Goal: Task Accomplishment & Management: Use online tool/utility

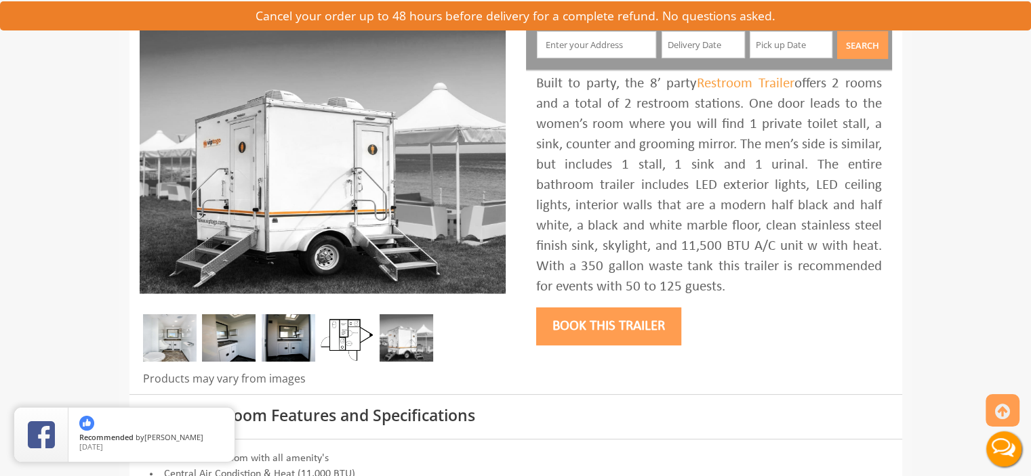
scroll to position [68, 0]
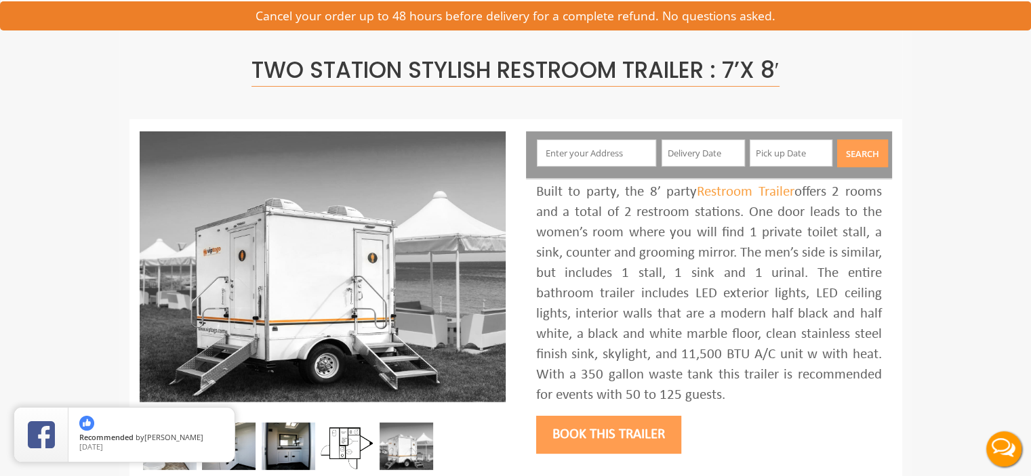
click at [605, 155] on input "text" at bounding box center [596, 153] width 119 height 27
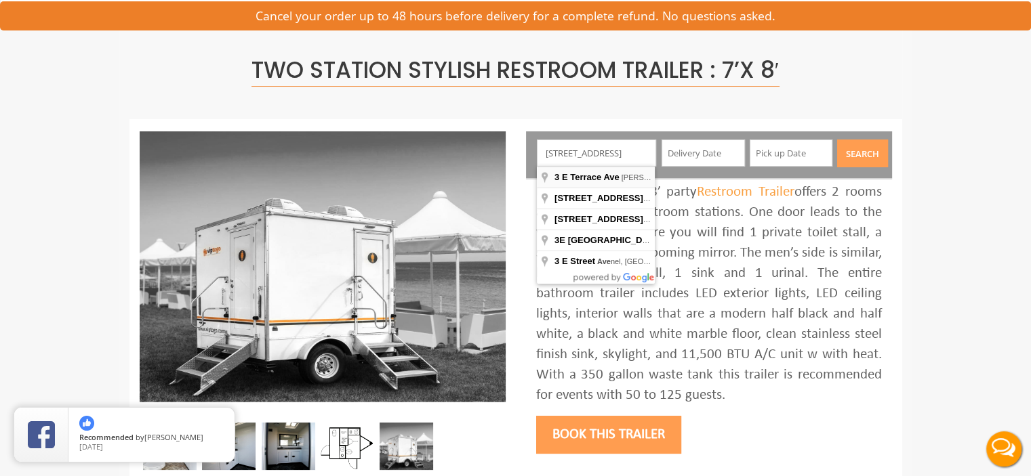
type input "[STREET_ADDRESS][PERSON_NAME]"
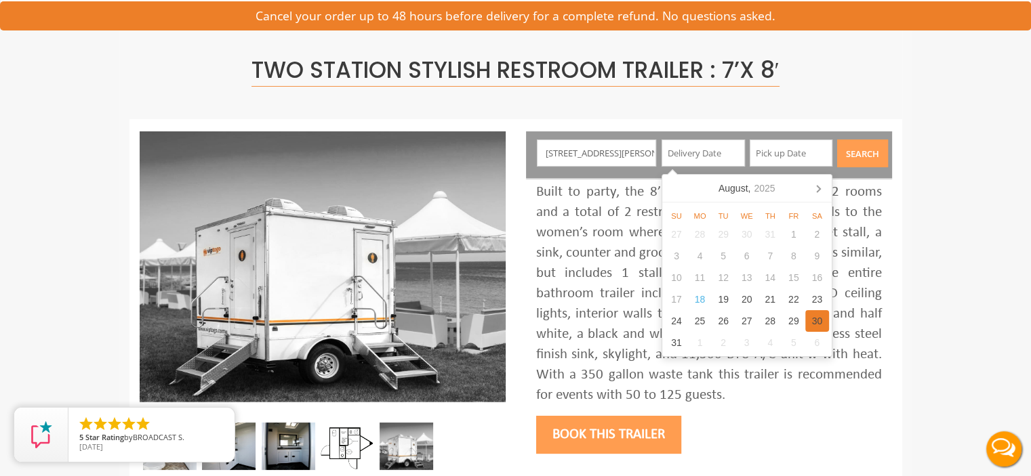
click at [819, 326] on div "30" at bounding box center [817, 321] width 24 height 22
type input "[DATE]"
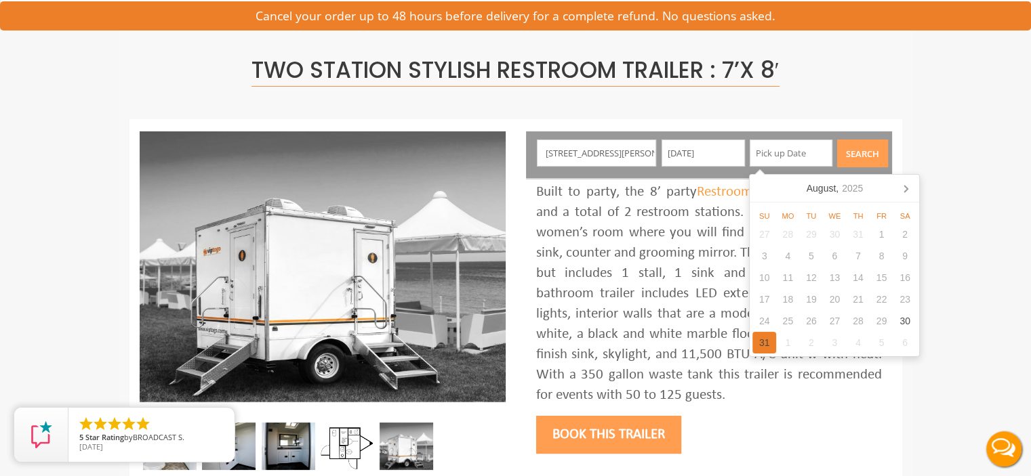
click at [761, 346] on div "31" at bounding box center [764, 343] width 24 height 22
type input "[DATE]"
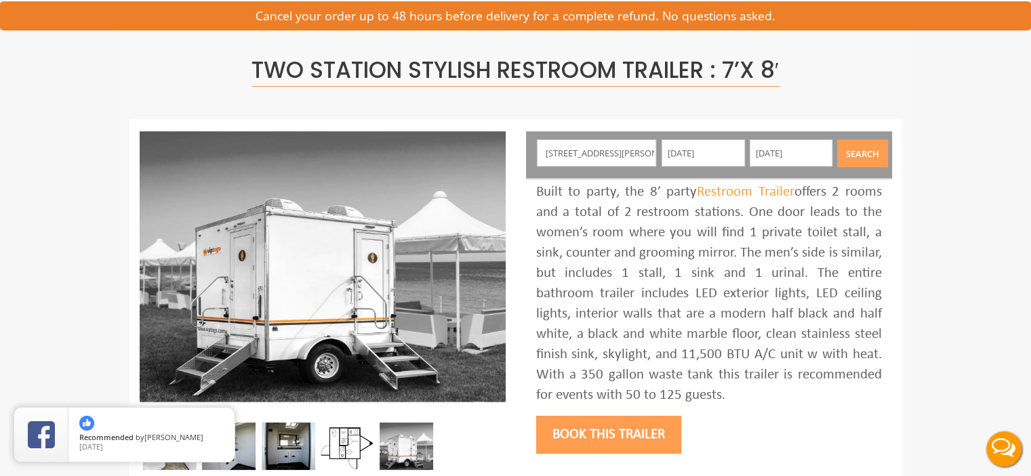
click at [865, 152] on button "Search" at bounding box center [862, 154] width 51 height 28
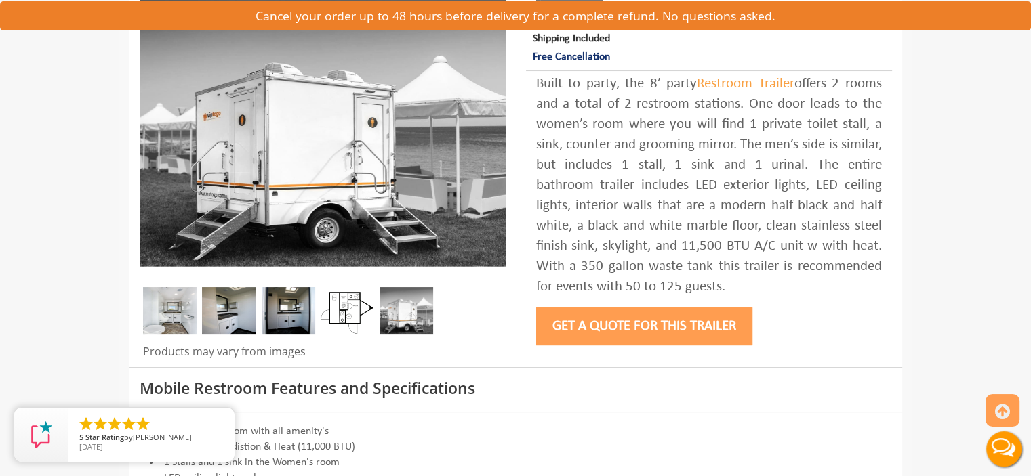
scroll to position [0, 0]
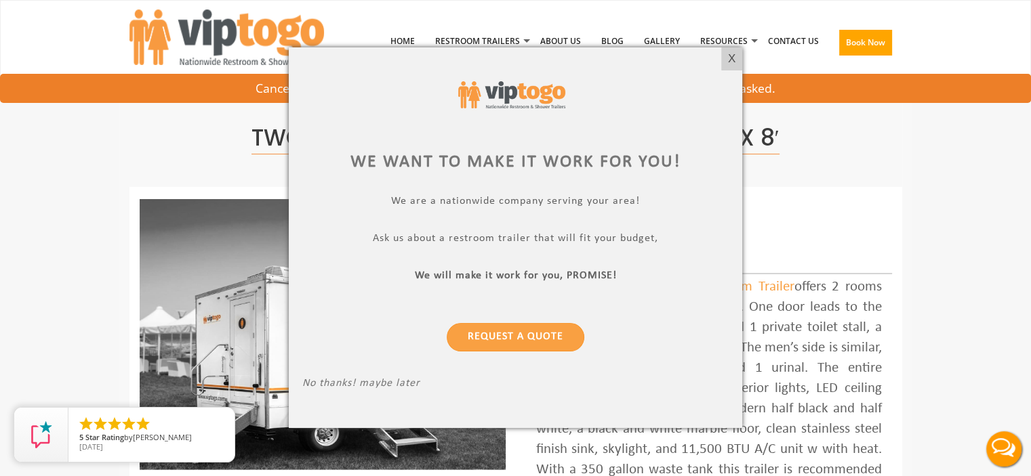
click at [369, 382] on p "No thanks! maybe later" at bounding box center [515, 386] width 426 height 16
